Goal: Answer question/provide support: Share knowledge or assist other users

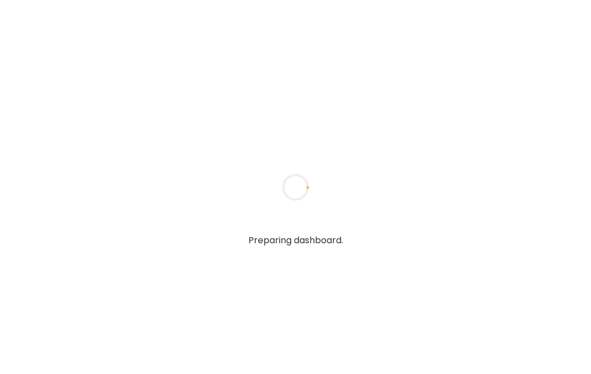
type textarea "**********"
type input "**********"
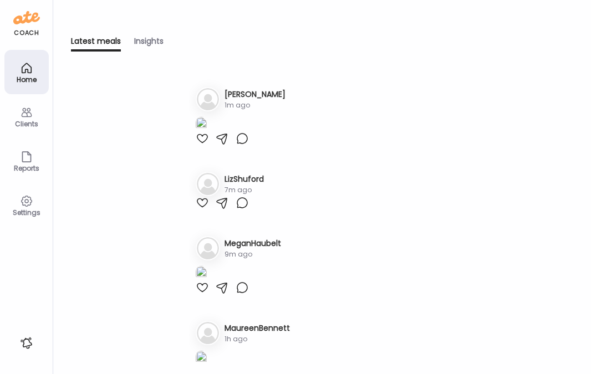
type input "**********"
click at [28, 121] on div "Clients" at bounding box center [27, 123] width 40 height 7
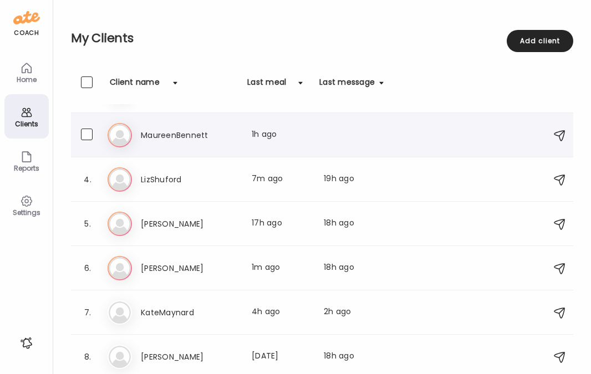
scroll to position [127, 0]
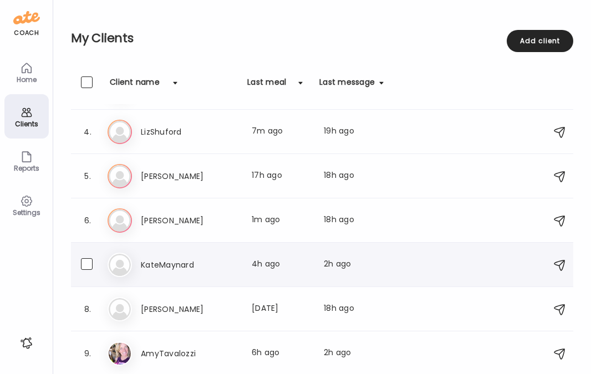
click at [196, 262] on h3 "KateMaynard" at bounding box center [190, 264] width 98 height 13
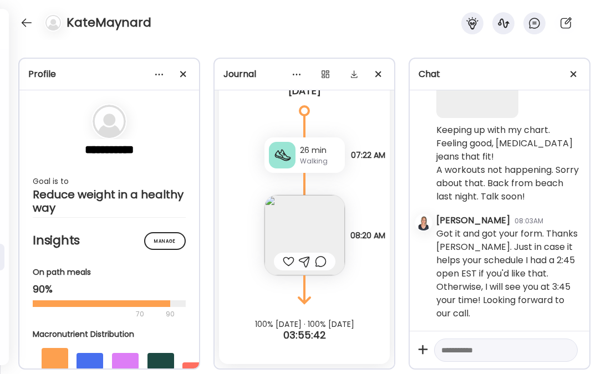
scroll to position [56475, 0]
click at [23, 20] on div at bounding box center [27, 23] width 18 height 18
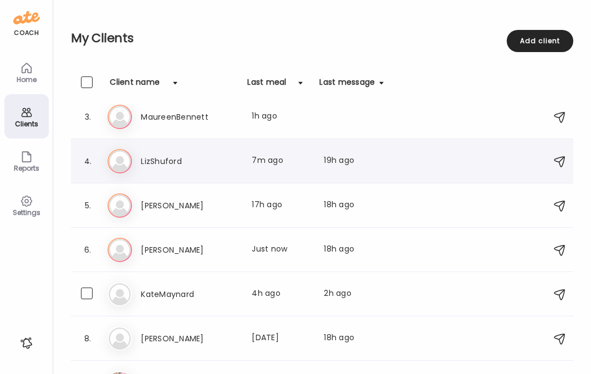
scroll to position [127, 0]
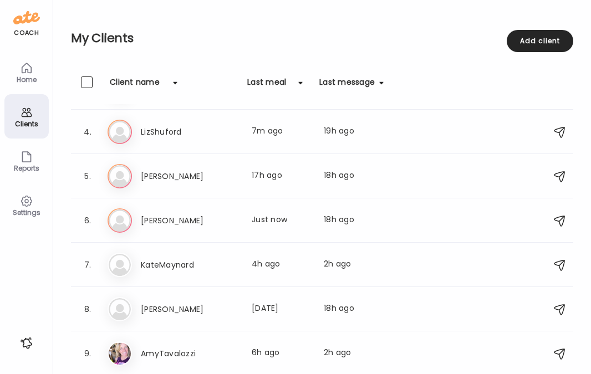
click at [28, 120] on div "Clients" at bounding box center [27, 123] width 40 height 7
click at [172, 125] on h3 "LizShuford" at bounding box center [190, 131] width 98 height 13
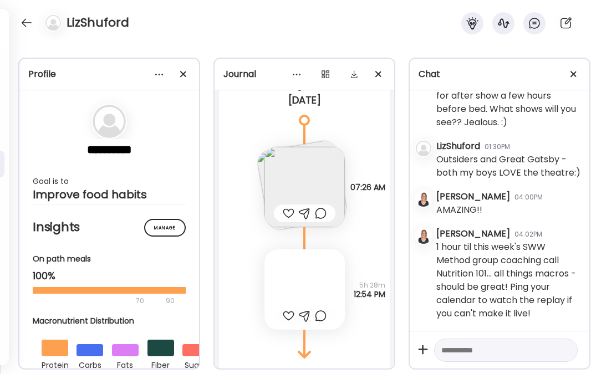
scroll to position [3216, 0]
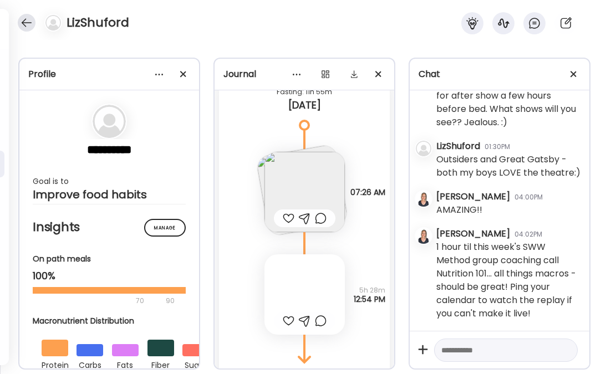
click at [27, 21] on div at bounding box center [27, 23] width 18 height 18
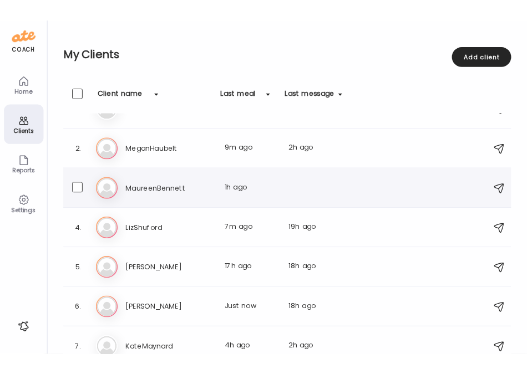
scroll to position [0, 0]
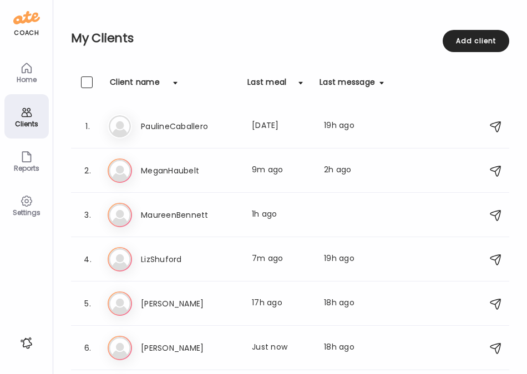
click at [22, 116] on icon at bounding box center [26, 112] width 13 height 13
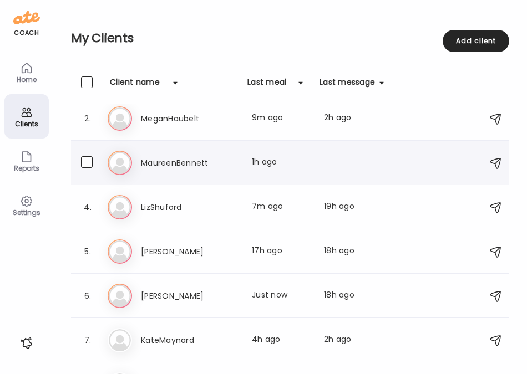
scroll to position [127, 0]
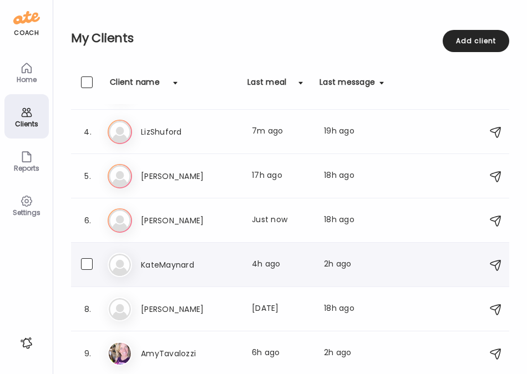
click at [165, 267] on h3 "KateMaynard" at bounding box center [190, 264] width 98 height 13
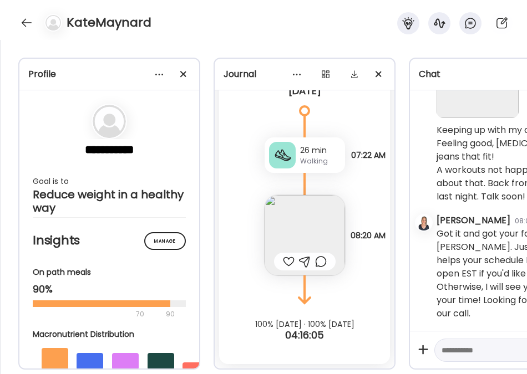
scroll to position [56475, 0]
click at [27, 24] on div at bounding box center [27, 23] width 18 height 18
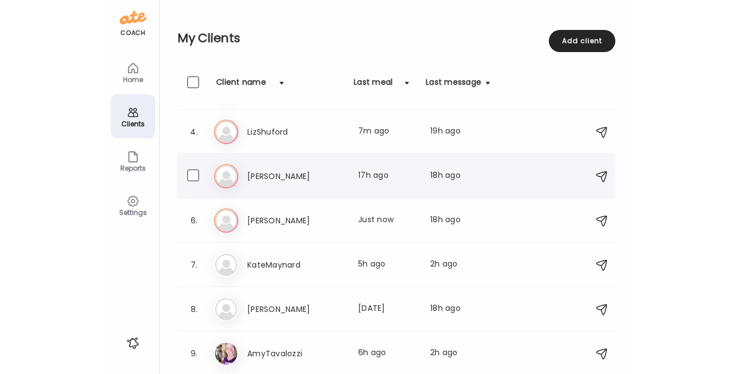
scroll to position [0, 0]
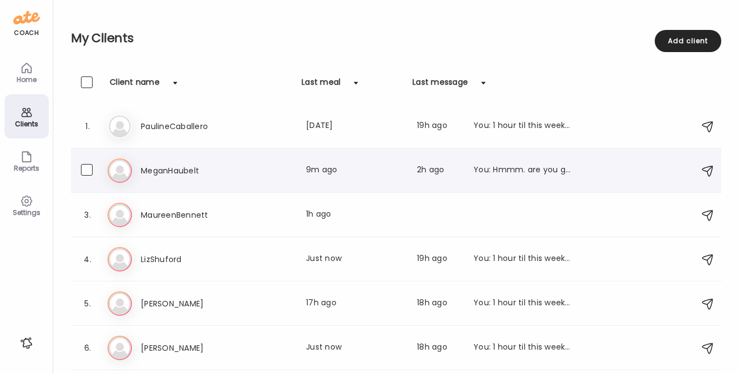
click at [173, 162] on div "Me [PERSON_NAME] Last meal: 9m ago Last message: 2h ago You: Hmmm. are you gett…" at bounding box center [398, 171] width 580 height 24
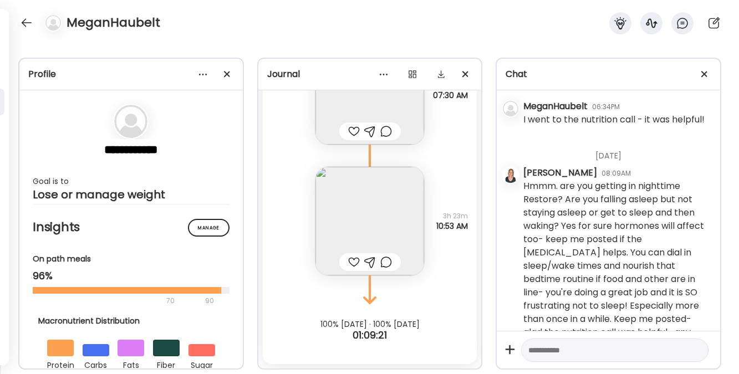
scroll to position [6151, 0]
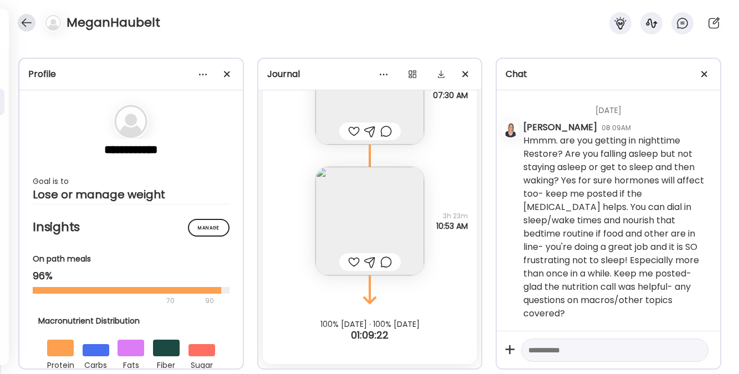
click at [24, 22] on div at bounding box center [27, 23] width 18 height 18
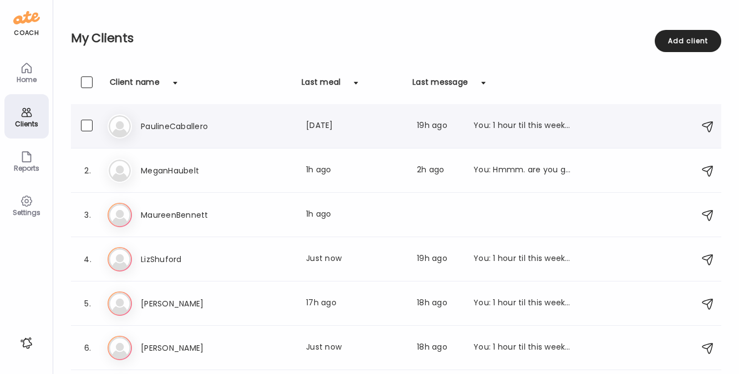
click at [193, 125] on h3 "PaulineCaballero" at bounding box center [190, 126] width 98 height 13
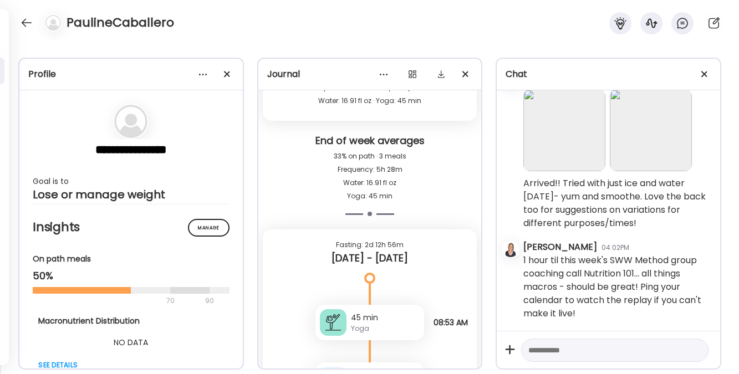
scroll to position [957, 0]
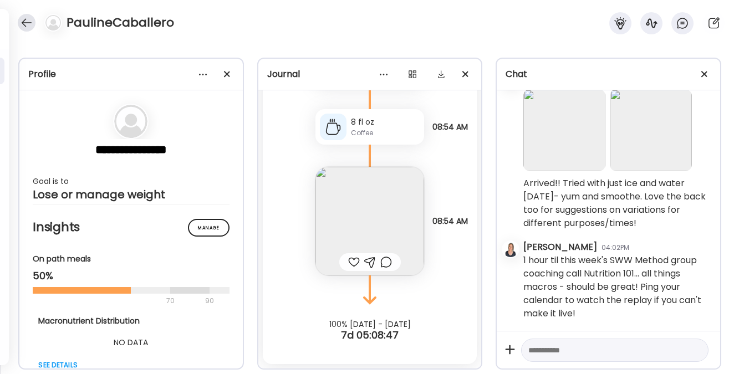
click at [24, 24] on div at bounding box center [27, 23] width 18 height 18
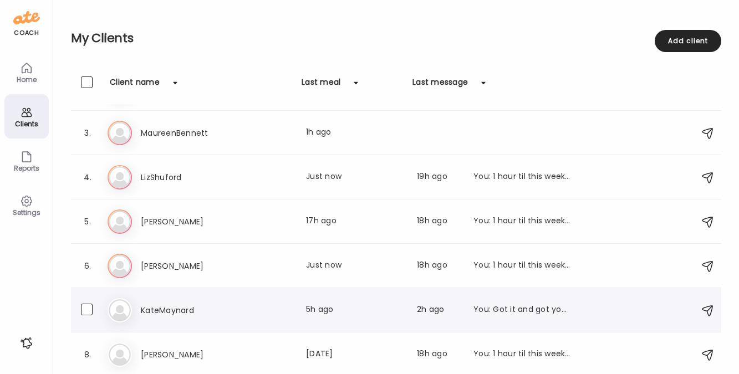
scroll to position [0, 0]
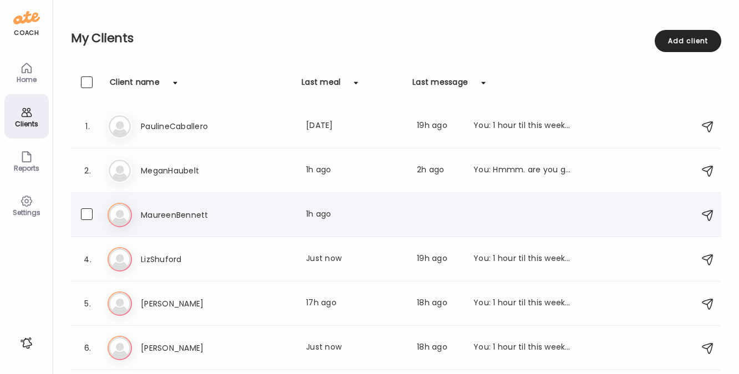
click at [166, 208] on h3 "MaureenBennett" at bounding box center [190, 214] width 98 height 13
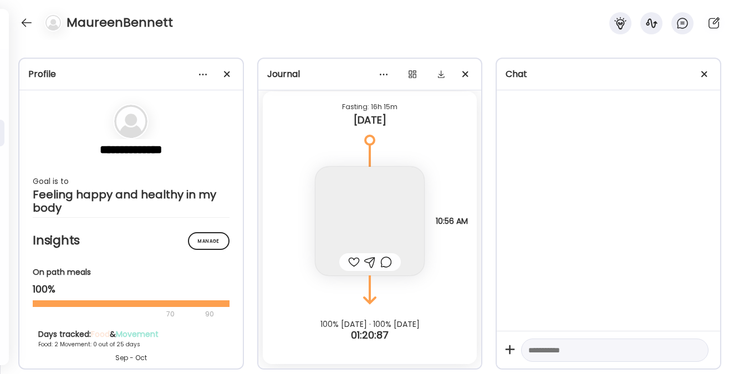
scroll to position [6628, 0]
click at [556, 356] on textarea at bounding box center [604, 350] width 153 height 13
type textarea "**********"
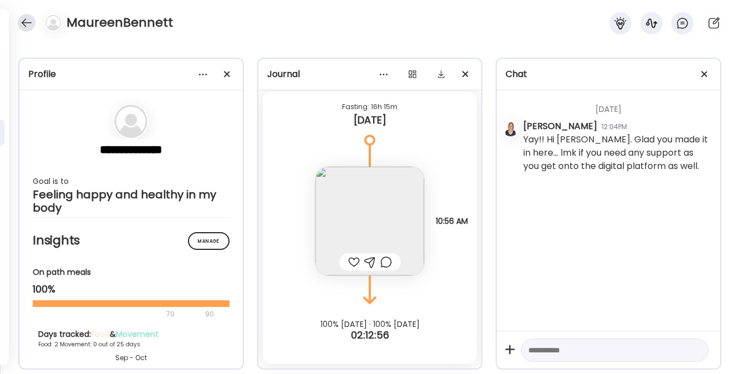
click at [28, 21] on div at bounding box center [27, 23] width 18 height 18
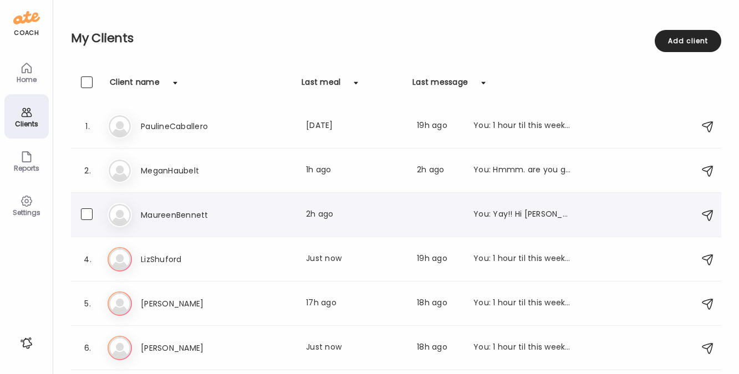
scroll to position [127, 0]
